Goal: Transaction & Acquisition: Purchase product/service

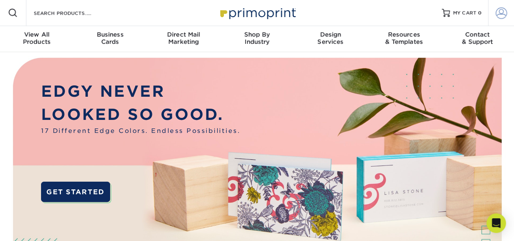
click at [502, 10] on span at bounding box center [501, 12] width 11 height 11
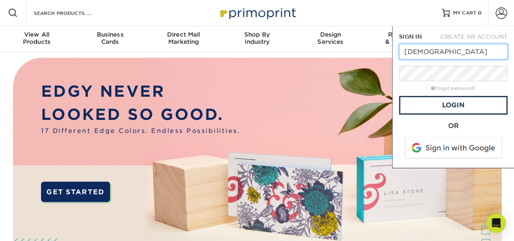
type input "christine.rollando@revvity.com"
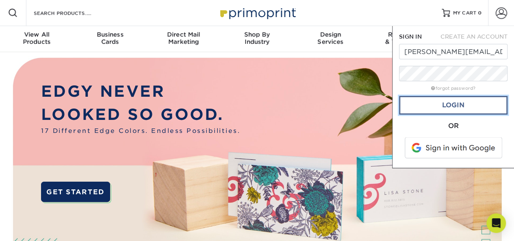
click at [451, 104] on link "Login" at bounding box center [453, 105] width 109 height 19
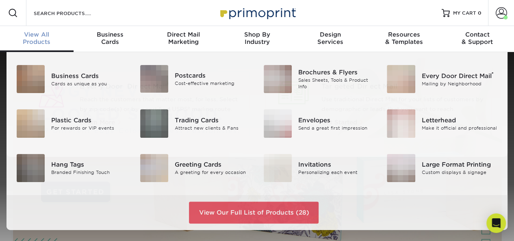
click at [41, 36] on span "View All" at bounding box center [37, 34] width 74 height 7
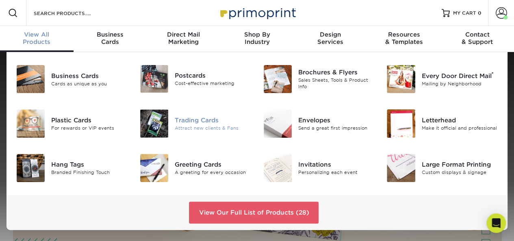
click at [177, 124] on div "Trading Cards" at bounding box center [213, 120] width 76 height 9
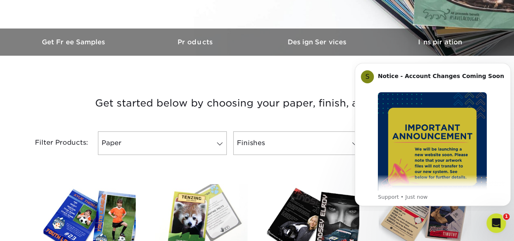
scroll to position [244, 0]
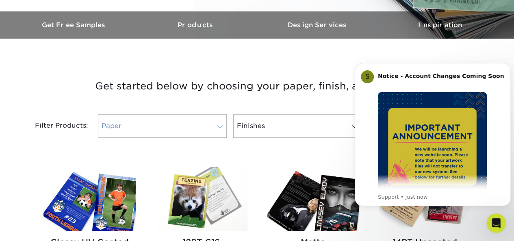
click at [222, 126] on span at bounding box center [219, 127] width 11 height 7
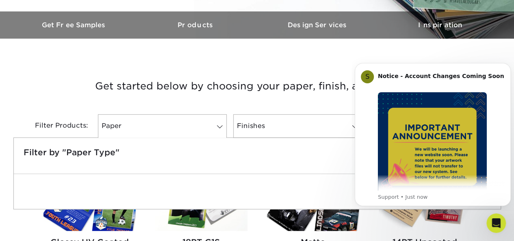
click at [161, 145] on div "Filter by "Paper Type"" at bounding box center [257, 156] width 487 height 36
click at [175, 94] on h3 "Get started below by choosing your paper, finish, and features:" at bounding box center [258, 86] width 476 height 37
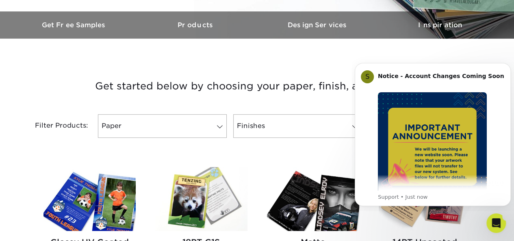
click at [377, 58] on html "S Notice - Account Changes Coming Soon ​ Past Order Files Will Not Transfer: Wh…" at bounding box center [433, 133] width 163 height 155
click at [508, 66] on icon "Dismiss notification" at bounding box center [508, 65] width 3 height 3
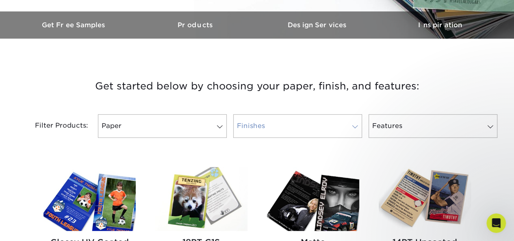
click at [356, 125] on span at bounding box center [355, 127] width 11 height 7
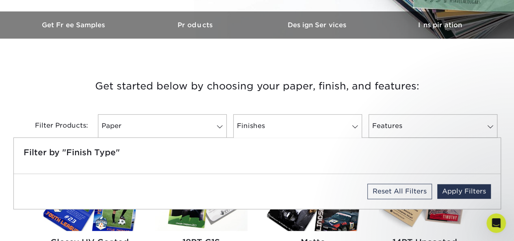
drag, startPoint x: 163, startPoint y: 89, endPoint x: 166, endPoint y: 91, distance: 4.4
click at [163, 89] on h3 "Get started below by choosing your paper, finish, and features:" at bounding box center [258, 86] width 476 height 37
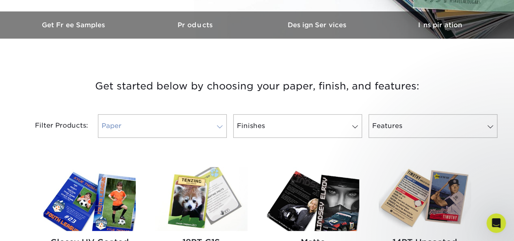
click at [217, 126] on span at bounding box center [219, 127] width 11 height 7
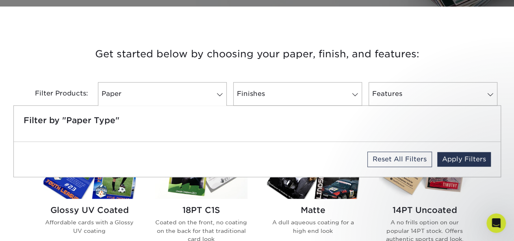
scroll to position [366, 0]
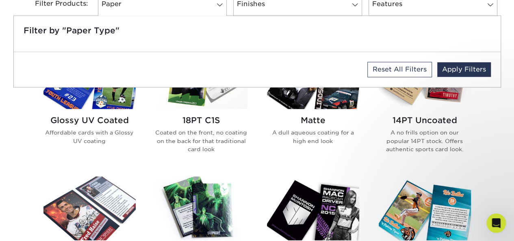
click at [286, 106] on img at bounding box center [313, 77] width 92 height 64
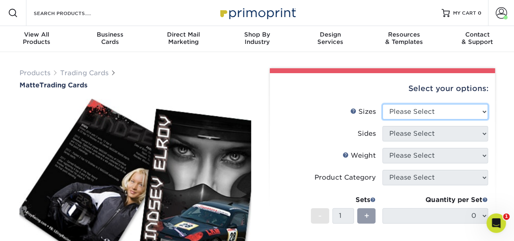
click at [483, 113] on select "Please Select 2.5" x 3.5"" at bounding box center [435, 111] width 106 height 15
select select "2.50x3.50"
click at [382, 104] on select "Please Select 2.5" x 3.5"" at bounding box center [435, 111] width 106 height 15
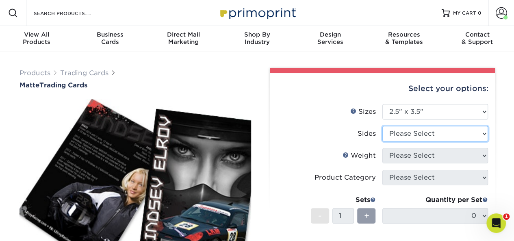
click at [476, 135] on select "Please Select Print Both Sides Print Front Only" at bounding box center [435, 133] width 106 height 15
select select "13abbda7-1d64-4f25-8bb2-c179b224825d"
click at [382, 126] on select "Please Select Print Both Sides Print Front Only" at bounding box center [435, 133] width 106 height 15
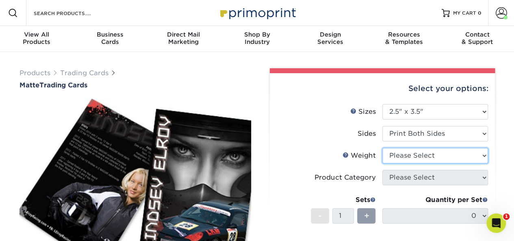
click at [482, 155] on select "Please Select 16PT 14PT" at bounding box center [435, 155] width 106 height 15
select select "16PT"
click at [382, 148] on select "Please Select 16PT 14PT" at bounding box center [435, 155] width 106 height 15
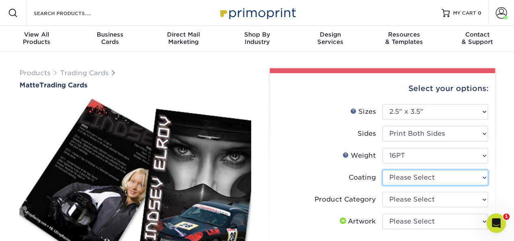
click at [481, 174] on select at bounding box center [435, 177] width 106 height 15
select select "121bb7b5-3b4d-429f-bd8d-bbf80e953313"
click at [382, 170] on select at bounding box center [435, 177] width 106 height 15
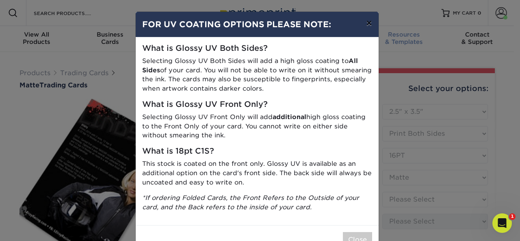
drag, startPoint x: 368, startPoint y: 21, endPoint x: 370, endPoint y: 31, distance: 10.4
click at [368, 22] on button "×" at bounding box center [369, 23] width 19 height 23
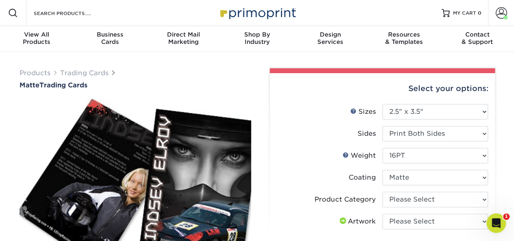
scroll to position [41, 0]
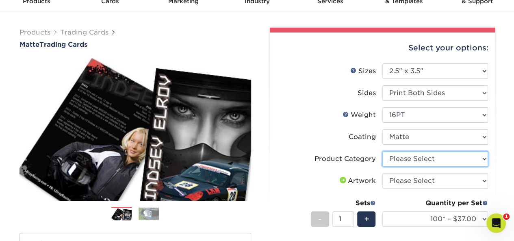
click at [483, 160] on select "Please Select Trading Cards" at bounding box center [435, 158] width 106 height 15
select select "c2f9bce9-36c2-409d-b101-c29d9d031e18"
click at [382, 151] on select "Please Select Trading Cards" at bounding box center [435, 158] width 106 height 15
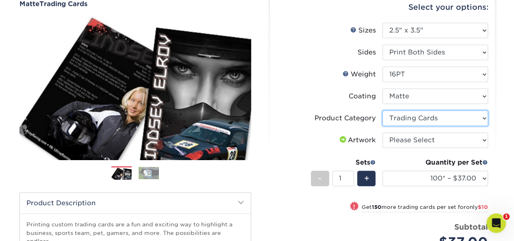
scroll to position [122, 0]
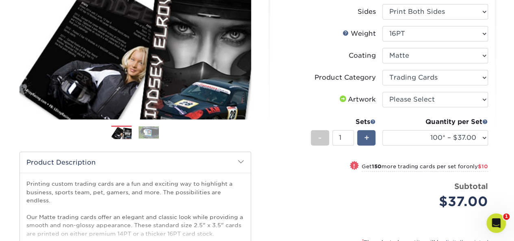
click at [367, 138] on span "+" at bounding box center [366, 138] width 5 height 12
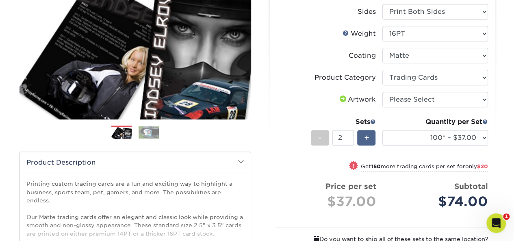
click at [367, 138] on span "+" at bounding box center [366, 138] width 5 height 12
type input "4"
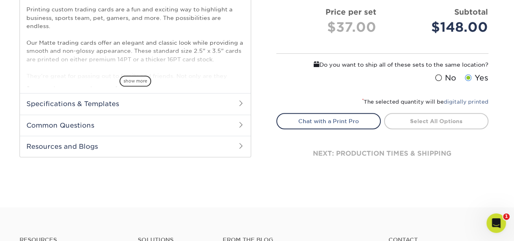
scroll to position [174, 0]
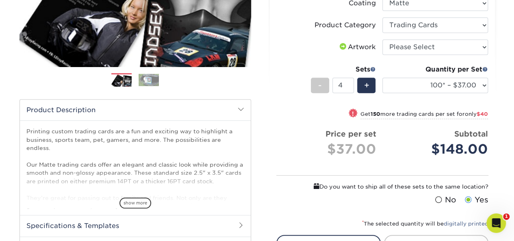
click at [453, 148] on div "$148.00" at bounding box center [439, 149] width 100 height 20
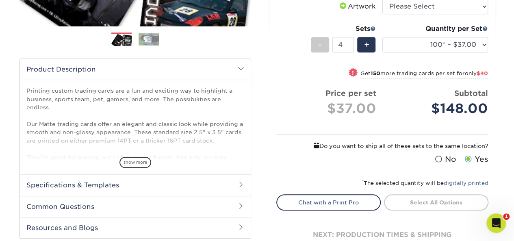
click at [402, 203] on link "Select All Options" at bounding box center [436, 202] width 104 height 16
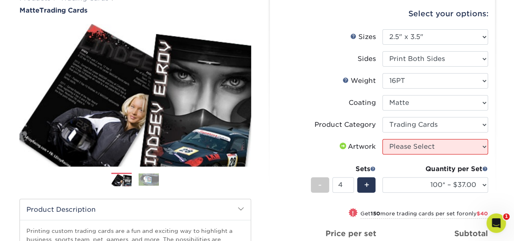
scroll to position [81, 0]
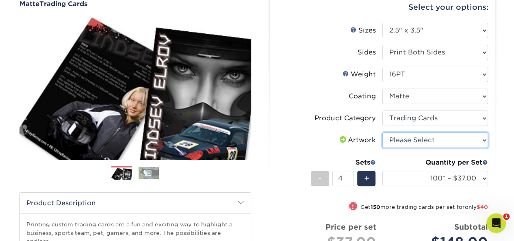
click at [477, 139] on select "Please Select I will upload files I need a design - $100" at bounding box center [435, 139] width 106 height 15
select select "upload"
click at [382, 132] on select "Please Select I will upload files I need a design - $100" at bounding box center [435, 139] width 106 height 15
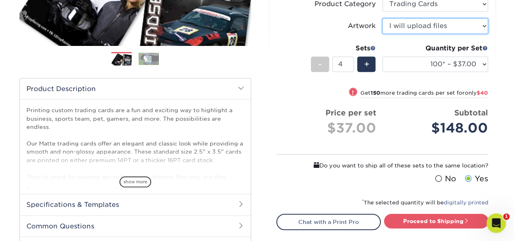
scroll to position [244, 0]
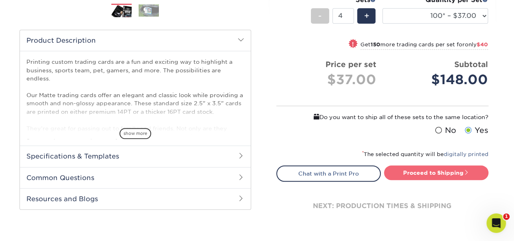
click at [439, 174] on link "Proceed to Shipping" at bounding box center [436, 172] width 104 height 15
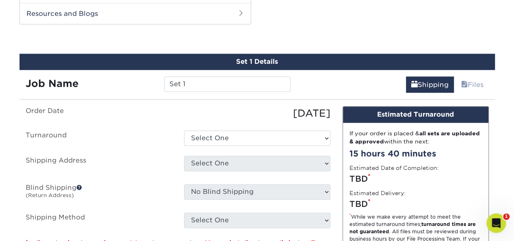
scroll to position [431, 0]
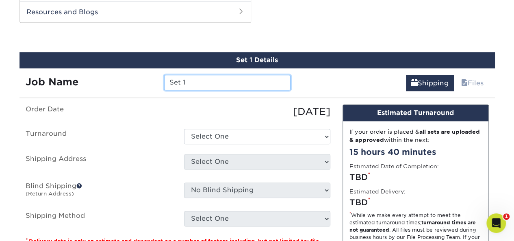
drag, startPoint x: 200, startPoint y: 79, endPoint x: 75, endPoint y: 96, distance: 125.9
click at [85, 102] on div "Set 1 Details Job Name Set 1 Shipping Files You've choosen mailing services! If…" at bounding box center [258, 181] width 476 height 258
type input "Chemagic"
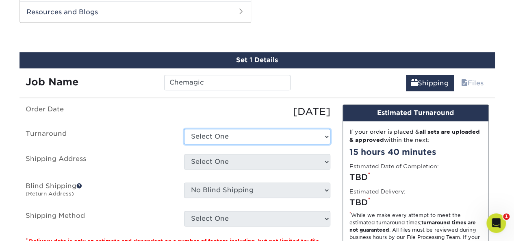
click at [324, 136] on select "Select One 2-4 Business Days 2 Day Next Business Day" at bounding box center [257, 136] width 146 height 15
select select "cbe91c23-2601-4968-aa0f-393d26c839b7"
click at [184, 129] on select "Select One 2-4 Business Days 2 Day Next Business Day" at bounding box center [257, 136] width 146 height 15
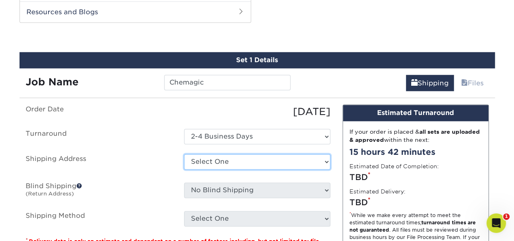
click at [321, 161] on select "Select One Trading Cards Nexcelom + Add New Address" at bounding box center [257, 161] width 146 height 15
select select "279439"
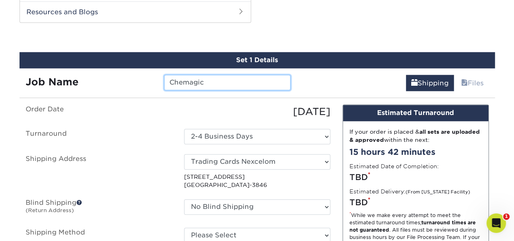
drag, startPoint x: 210, startPoint y: 83, endPoint x: 126, endPoint y: 84, distance: 84.1
click at [126, 84] on div "Job Name Chemagic" at bounding box center [159, 82] width 278 height 15
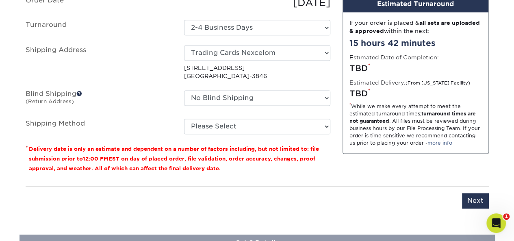
scroll to position [553, 0]
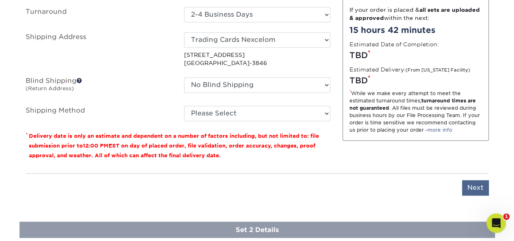
type input "Reorder Trading Cards 2"
click at [471, 186] on input "Next" at bounding box center [475, 187] width 27 height 15
type input "Next"
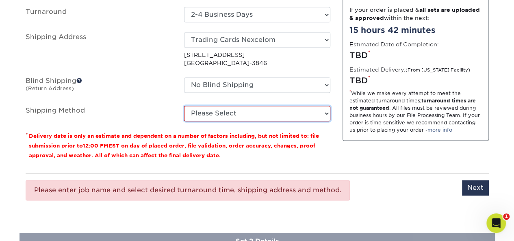
click at [324, 112] on select "Please Select Ground Shipping (+$24.43) 3 Day Shipping Service (+$31.12) 2 Day …" at bounding box center [257, 113] width 146 height 15
select select "03"
click at [184, 106] on select "Please Select Ground Shipping (+$24.43) 3 Day Shipping Service (+$31.12) 2 Day …" at bounding box center [257, 113] width 146 height 15
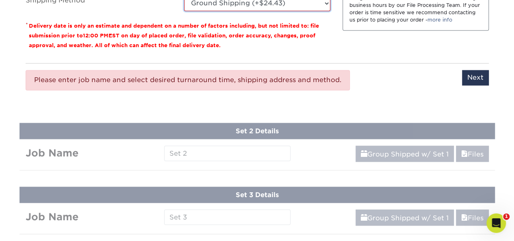
scroll to position [675, 0]
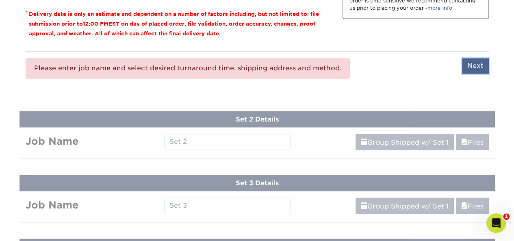
click at [478, 63] on input "Next" at bounding box center [475, 65] width 27 height 15
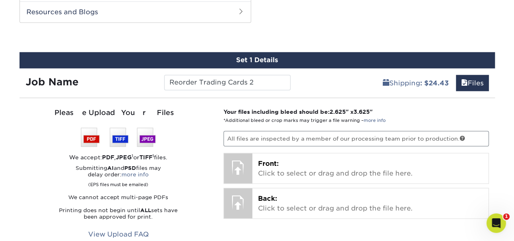
scroll to position [471, 0]
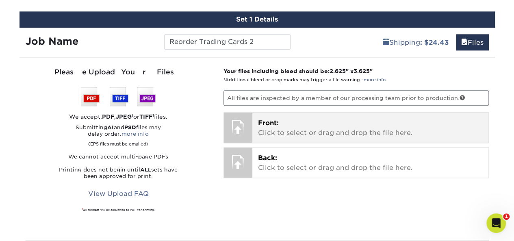
click at [271, 126] on p "Front: Click to select or drag and drop the file here." at bounding box center [370, 128] width 225 height 20
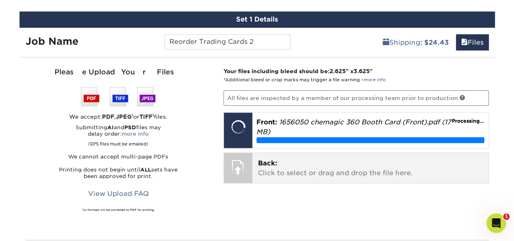
click at [252, 168] on div "Back: Click to select or drag and drop the file here. Choose file" at bounding box center [370, 168] width 236 height 30
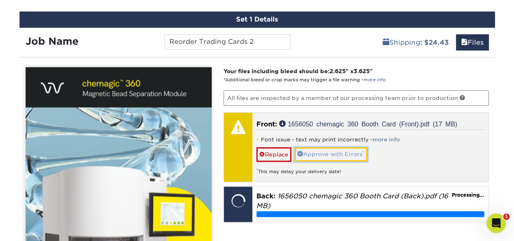
click at [357, 150] on link "Approve with Errors *" at bounding box center [331, 154] width 73 height 14
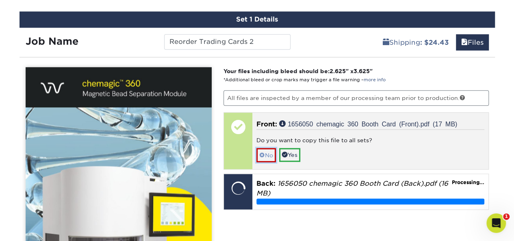
click at [265, 154] on link "No" at bounding box center [266, 155] width 20 height 14
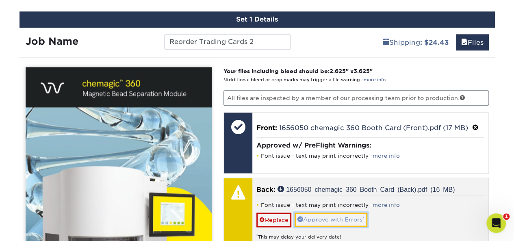
click at [337, 219] on link "Approve with Errors *" at bounding box center [331, 220] width 73 height 14
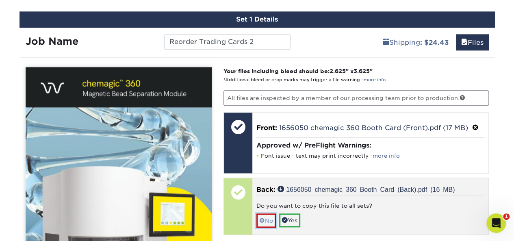
click at [269, 214] on link "No" at bounding box center [266, 220] width 20 height 14
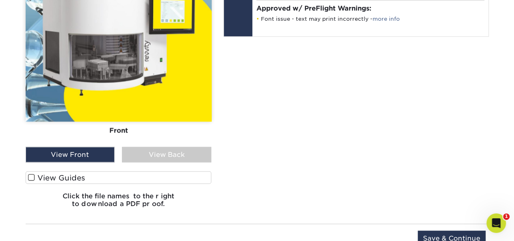
scroll to position [675, 0]
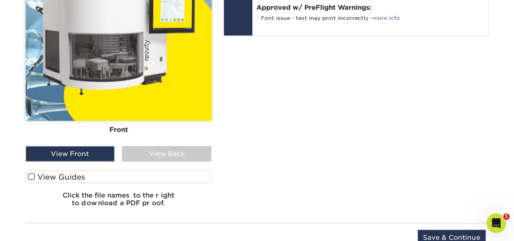
click at [73, 153] on div "View Front" at bounding box center [70, 153] width 89 height 15
click at [145, 150] on div "View Back" at bounding box center [166, 153] width 89 height 15
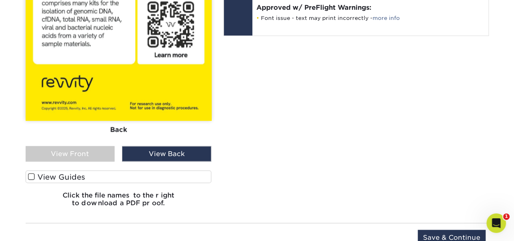
click at [93, 156] on div "View Front" at bounding box center [70, 153] width 89 height 15
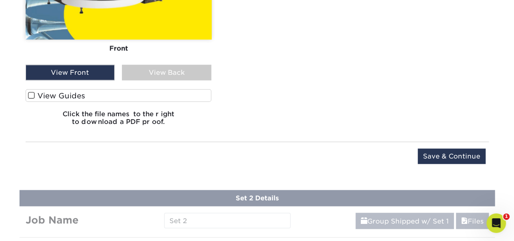
scroll to position [797, 0]
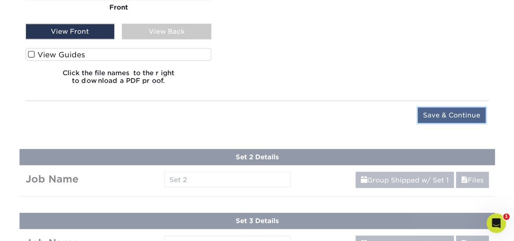
click at [447, 111] on input "Save & Continue" at bounding box center [452, 115] width 68 height 15
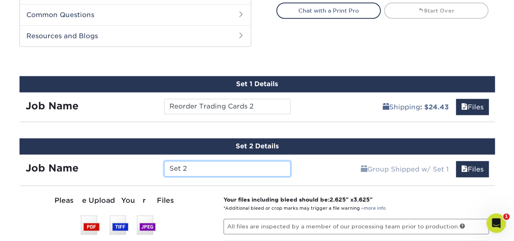
scroll to position [447, 0]
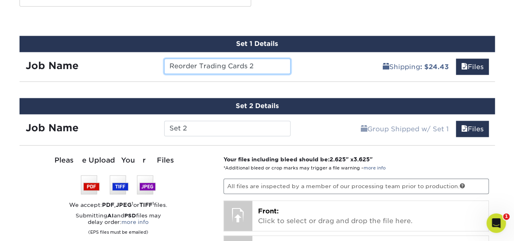
drag, startPoint x: 259, startPoint y: 65, endPoint x: 95, endPoint y: 68, distance: 164.2
click at [95, 68] on div "Job Name Reorder Trading Cards 2" at bounding box center [159, 66] width 278 height 15
type input "Chemagic"
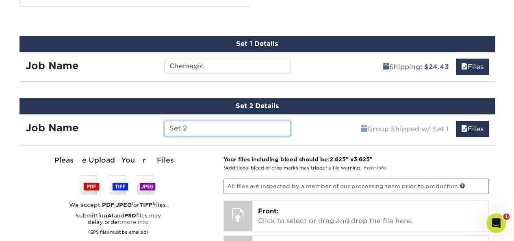
drag, startPoint x: 195, startPoint y: 128, endPoint x: 116, endPoint y: 128, distance: 78.8
click at [116, 128] on div "Job Name Set 2" at bounding box center [159, 128] width 278 height 15
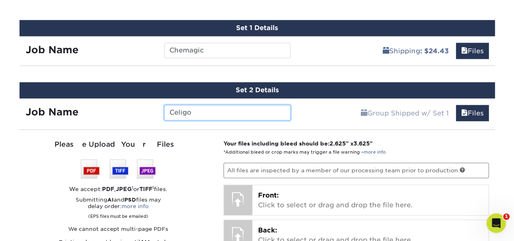
scroll to position [488, 0]
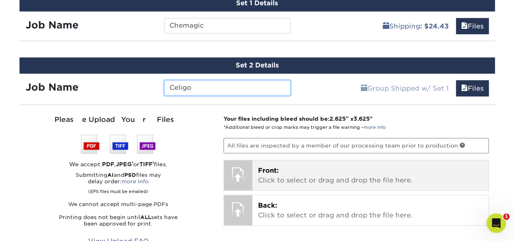
type input "Celigo"
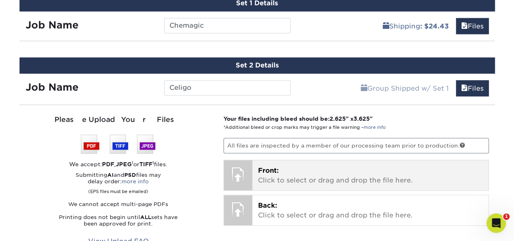
click at [273, 178] on p "Front: Click to select or drag and drop the file here." at bounding box center [370, 176] width 225 height 20
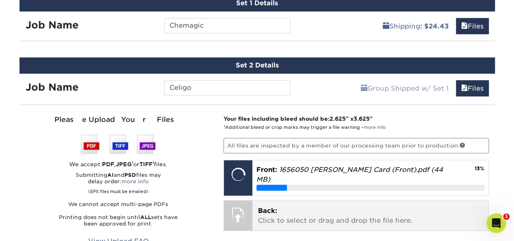
click at [254, 207] on div "Back: Click to select or drag and drop the file here. Choose file" at bounding box center [370, 215] width 236 height 30
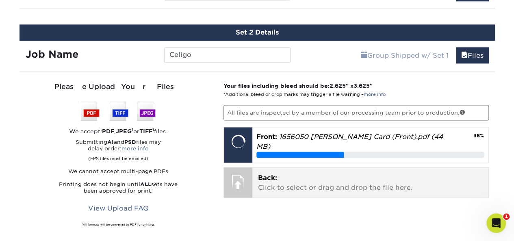
scroll to position [528, 0]
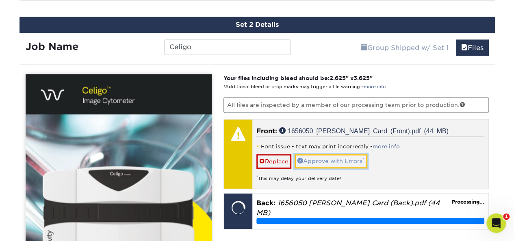
click at [336, 158] on link "Approve with Errors *" at bounding box center [331, 161] width 73 height 14
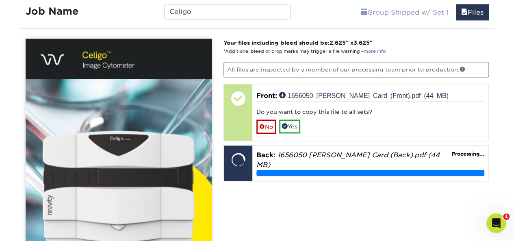
scroll to position [610, 0]
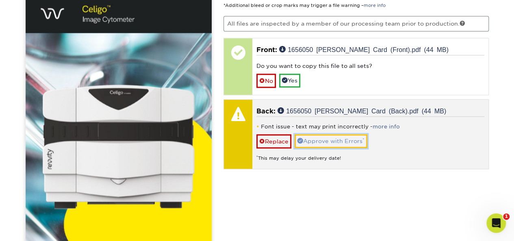
click at [344, 138] on link "Approve with Errors *" at bounding box center [331, 141] width 73 height 14
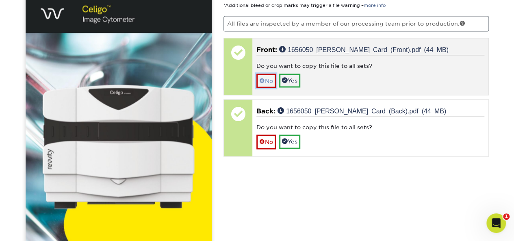
click at [267, 78] on link "No" at bounding box center [266, 81] width 20 height 14
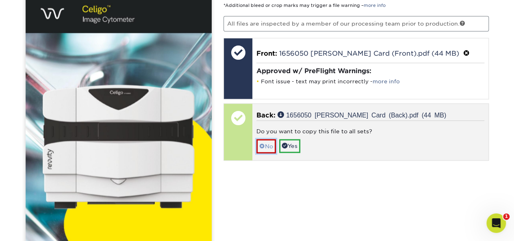
click at [267, 139] on link "No" at bounding box center [266, 146] width 20 height 14
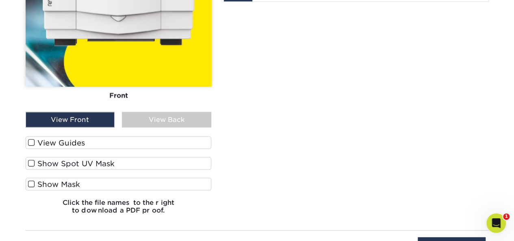
scroll to position [894, 0]
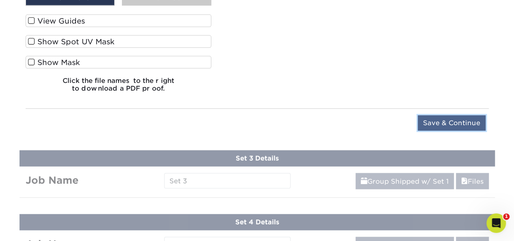
click at [441, 117] on input "Save & Continue" at bounding box center [452, 122] width 68 height 15
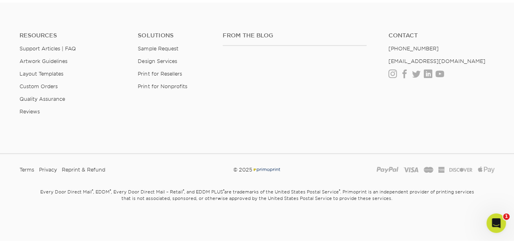
scroll to position [516, 0]
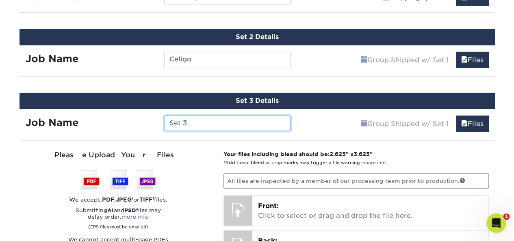
drag, startPoint x: 202, startPoint y: 122, endPoint x: 134, endPoint y: 115, distance: 68.7
click at [134, 115] on div "Job Name Set 3" at bounding box center [159, 122] width 278 height 15
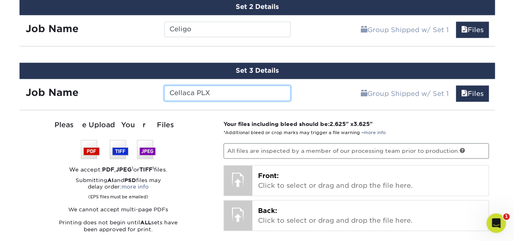
scroll to position [557, 0]
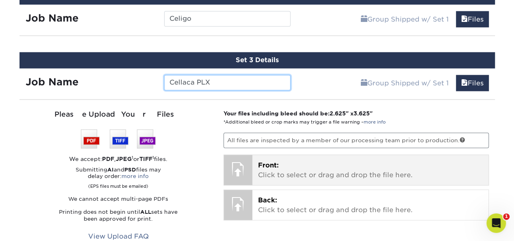
type input "Cellaca PLX"
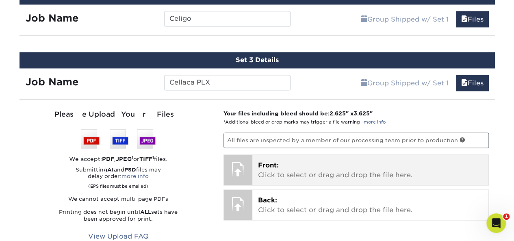
click at [276, 170] on p "Front: Click to select or drag and drop the file here." at bounding box center [370, 171] width 225 height 20
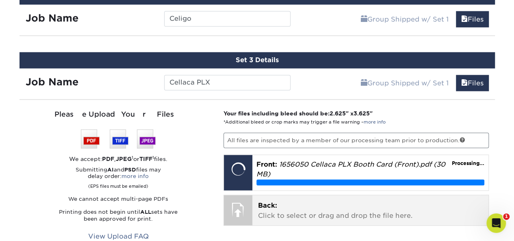
click at [314, 206] on p "Back: Click to select or drag and drop the file here." at bounding box center [370, 211] width 225 height 20
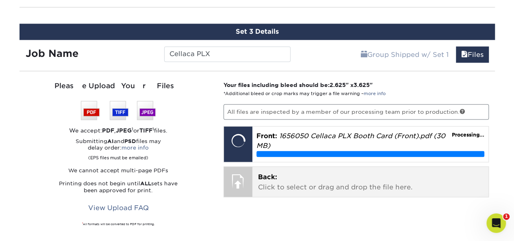
scroll to position [597, 0]
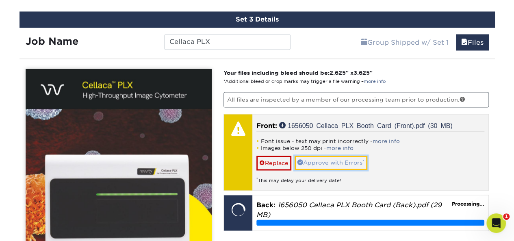
click at [308, 158] on link "Approve with Errors *" at bounding box center [331, 163] width 73 height 14
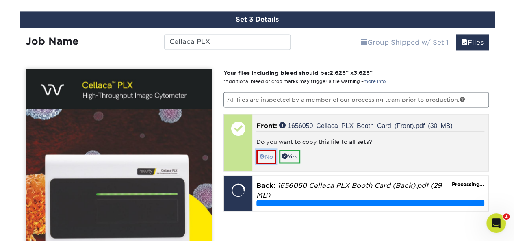
click at [263, 154] on span at bounding box center [262, 157] width 6 height 7
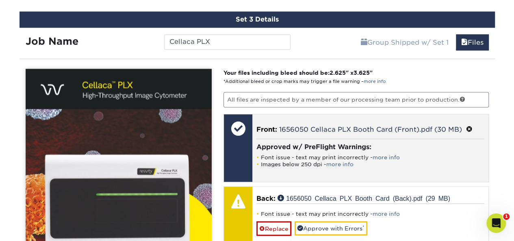
scroll to position [638, 0]
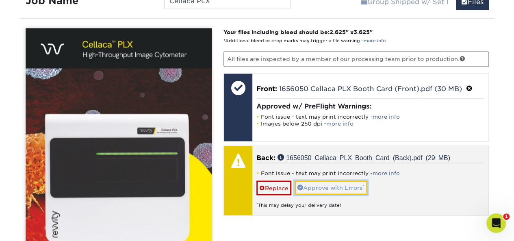
click at [327, 182] on link "Approve with Errors *" at bounding box center [331, 187] width 73 height 14
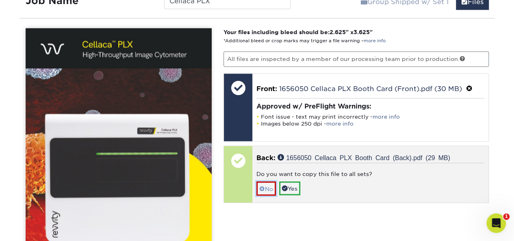
click at [270, 185] on link "No" at bounding box center [266, 188] width 20 height 14
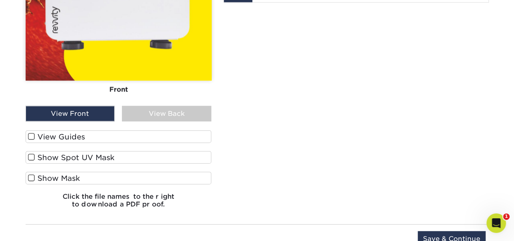
scroll to position [882, 0]
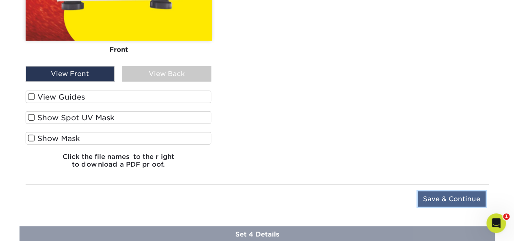
click at [462, 191] on input "Save & Continue" at bounding box center [452, 198] width 68 height 15
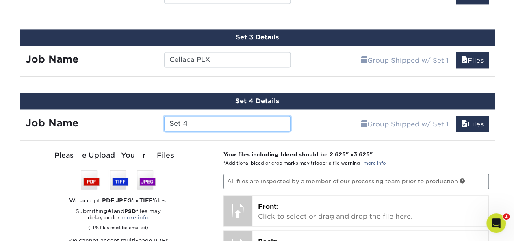
scroll to position [620, 0]
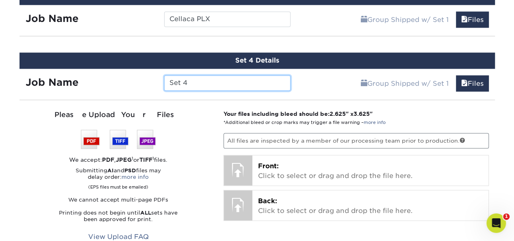
drag, startPoint x: 203, startPoint y: 79, endPoint x: 145, endPoint y: 80, distance: 58.1
click at [145, 80] on div "Job Name Set 4" at bounding box center [159, 82] width 278 height 15
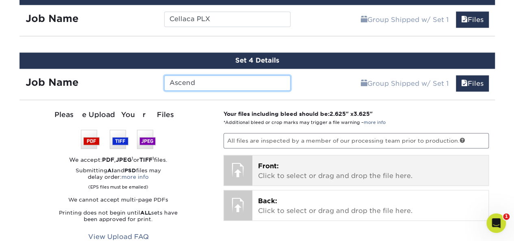
type input "Ascend"
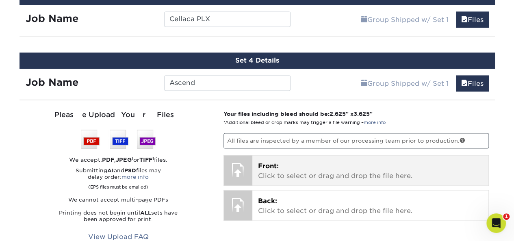
click at [305, 169] on p "Front: Click to select or drag and drop the file here." at bounding box center [370, 171] width 225 height 20
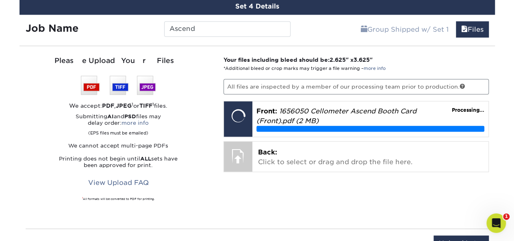
scroll to position [701, 0]
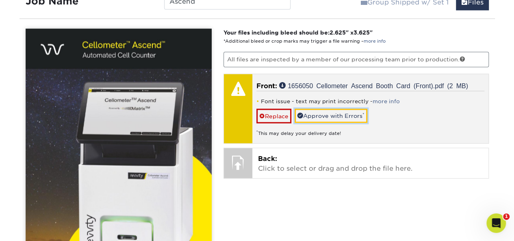
click at [321, 109] on link "Approve with Errors *" at bounding box center [331, 116] width 73 height 14
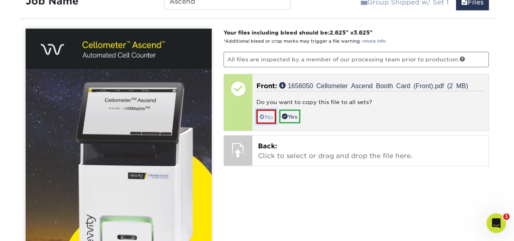
click at [265, 113] on link "No" at bounding box center [266, 116] width 20 height 14
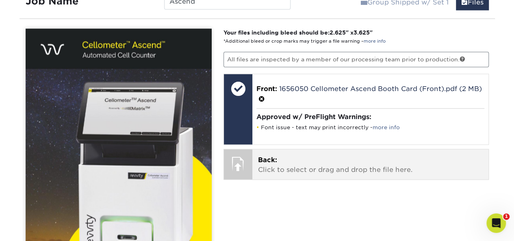
click at [281, 162] on p "Back: Click to select or drag and drop the file here." at bounding box center [370, 165] width 225 height 20
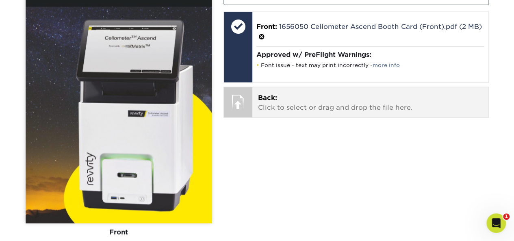
scroll to position [783, 0]
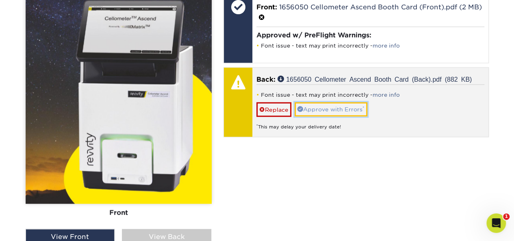
click at [328, 104] on link "Approve with Errors *" at bounding box center [331, 109] width 73 height 14
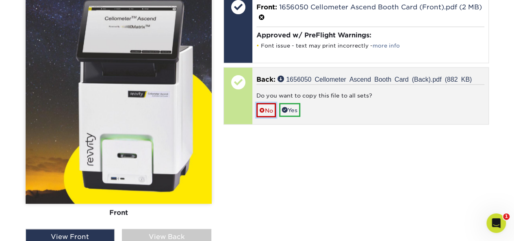
drag, startPoint x: 263, startPoint y: 104, endPoint x: 271, endPoint y: 108, distance: 9.1
click at [263, 107] on span at bounding box center [262, 110] width 6 height 7
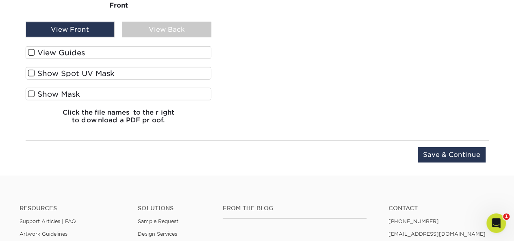
scroll to position [945, 0]
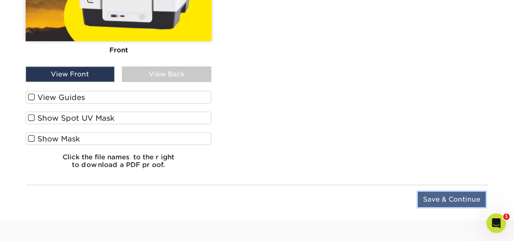
click at [451, 194] on input "Save & Continue" at bounding box center [452, 199] width 68 height 15
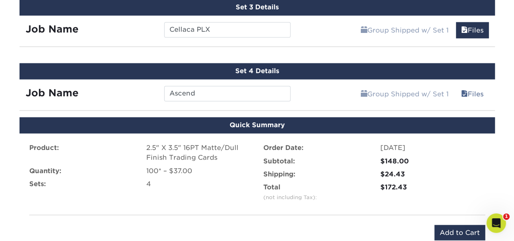
scroll to position [650, 0]
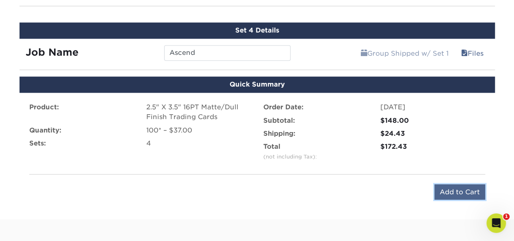
click at [447, 189] on input "Add to Cart" at bounding box center [459, 191] width 51 height 15
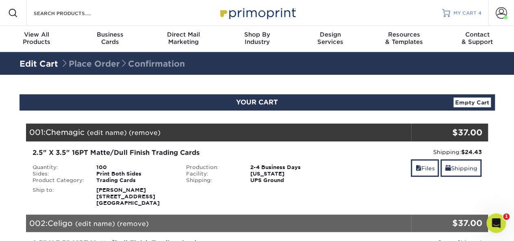
click at [458, 12] on span "MY CART" at bounding box center [465, 13] width 23 height 7
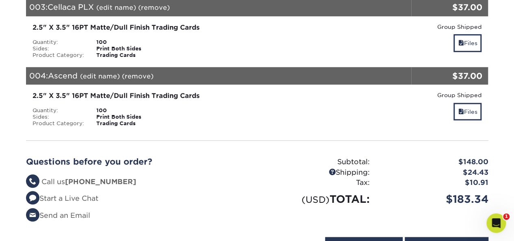
scroll to position [366, 0]
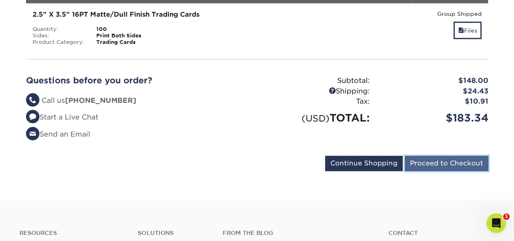
click at [435, 165] on input "Proceed to Checkout" at bounding box center [447, 163] width 84 height 15
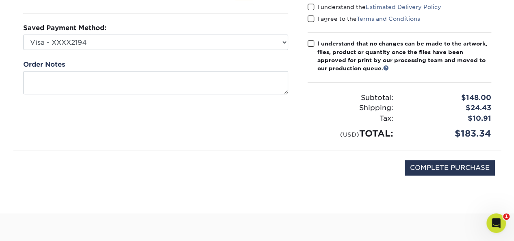
scroll to position [122, 0]
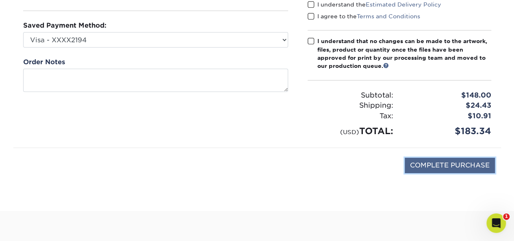
click at [443, 162] on input "COMPLETE PURCHASE" at bounding box center [450, 165] width 90 height 15
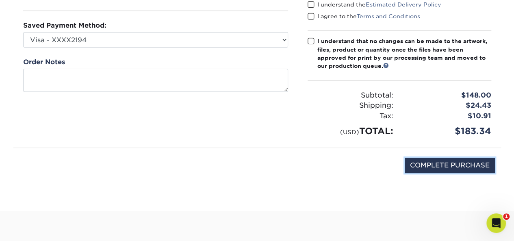
scroll to position [0, 0]
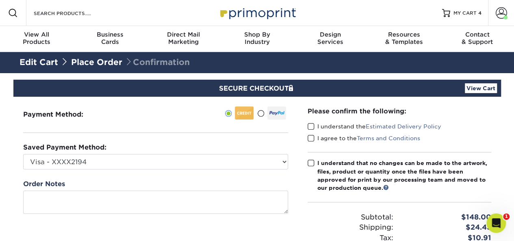
click at [310, 124] on span at bounding box center [311, 127] width 7 height 8
click at [0, 0] on input "I understand the Estimated Delivery Policy" at bounding box center [0, 0] width 0 height 0
click at [310, 138] on span at bounding box center [311, 139] width 7 height 8
click at [0, 0] on input "I agree to the Terms and Conditions" at bounding box center [0, 0] width 0 height 0
click at [310, 163] on span at bounding box center [311, 163] width 7 height 8
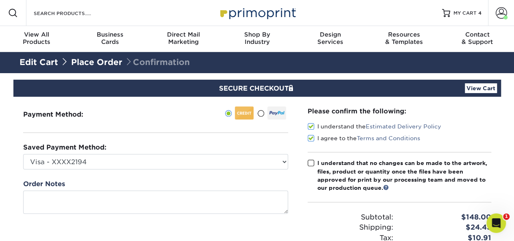
click at [0, 0] on input "I understand that no changes can be made to the artwork, files, product or quan…" at bounding box center [0, 0] width 0 height 0
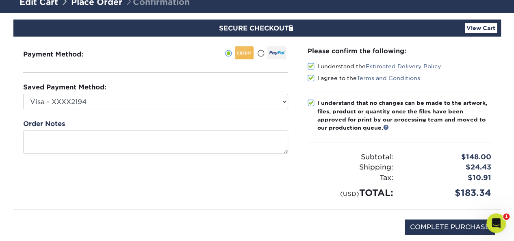
scroll to position [122, 0]
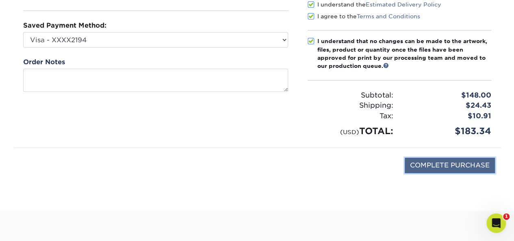
click at [434, 163] on input "COMPLETE PURCHASE" at bounding box center [450, 165] width 90 height 15
type input "PROCESSING, PLEASE WAIT..."
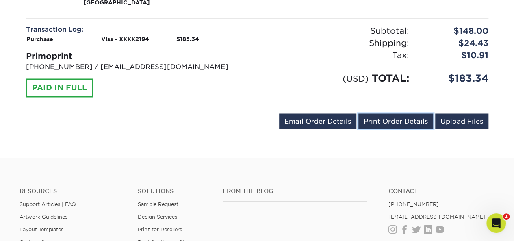
scroll to position [569, 0]
